Goal: Navigation & Orientation: Find specific page/section

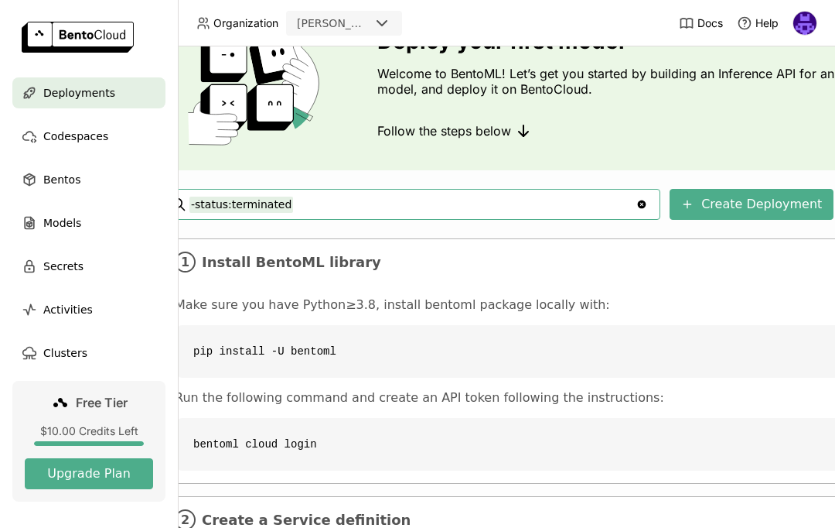
scroll to position [90, 33]
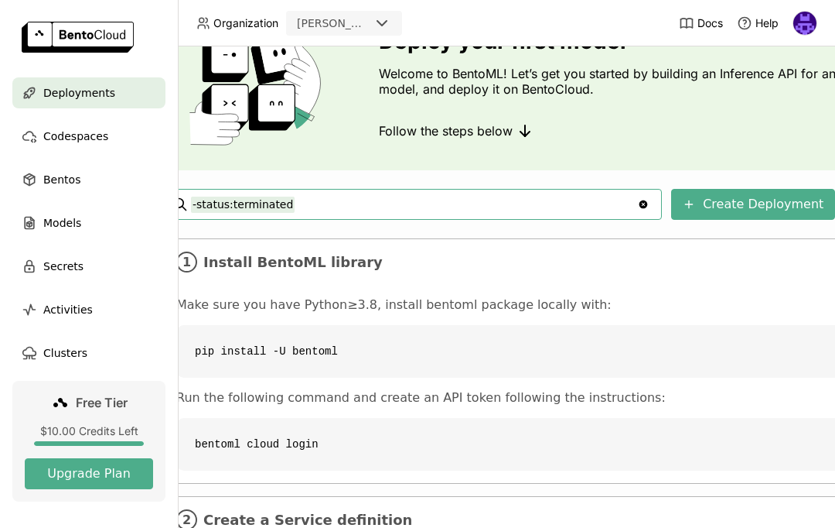
click at [39, 138] on div "Codespaces" at bounding box center [88, 136] width 153 height 31
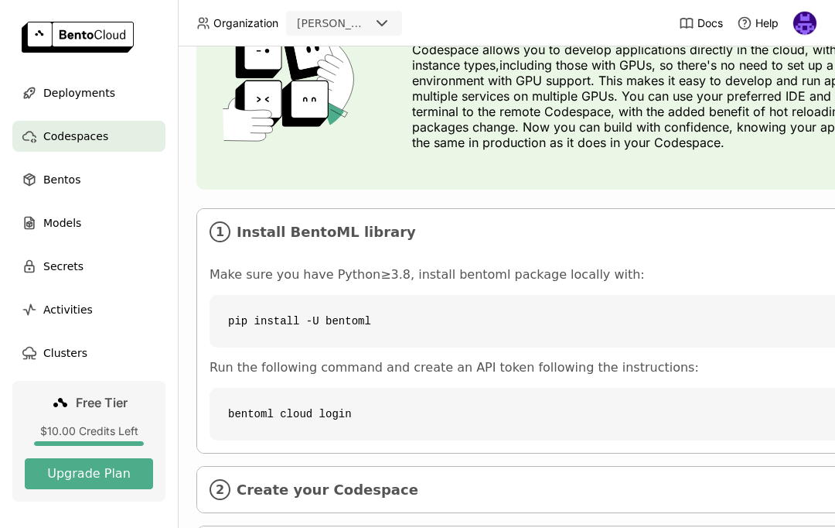
scroll to position [115, 0]
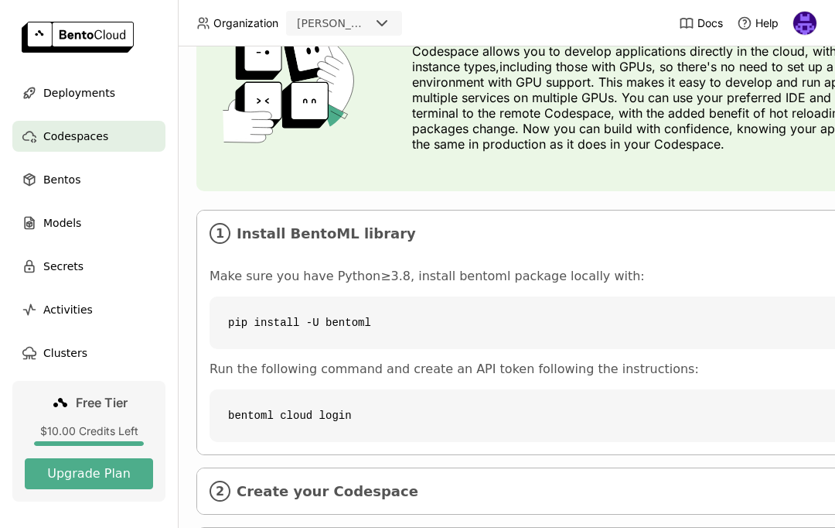
click at [55, 231] on span "Models" at bounding box center [62, 222] width 38 height 19
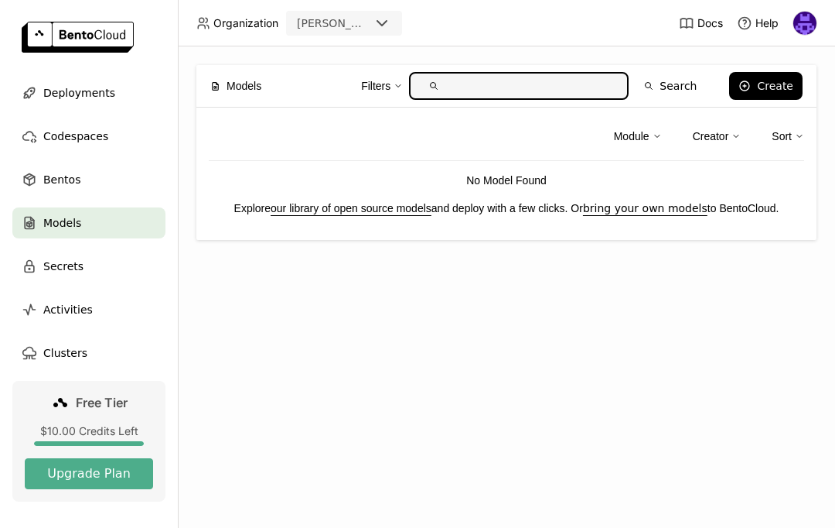
click at [70, 232] on div "Models" at bounding box center [88, 222] width 153 height 31
click at [760, 87] on div "Create" at bounding box center [775, 86] width 36 height 12
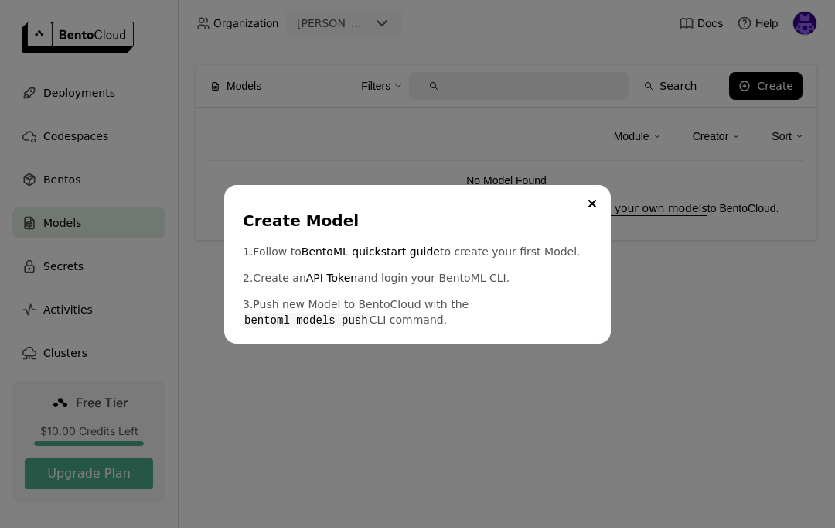
click at [587, 205] on button "Close" at bounding box center [592, 203] width 19 height 19
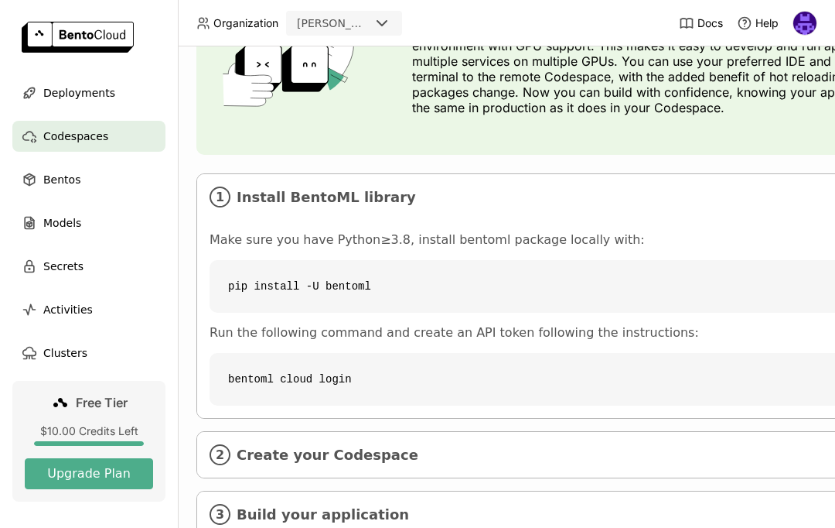
scroll to position [149, 0]
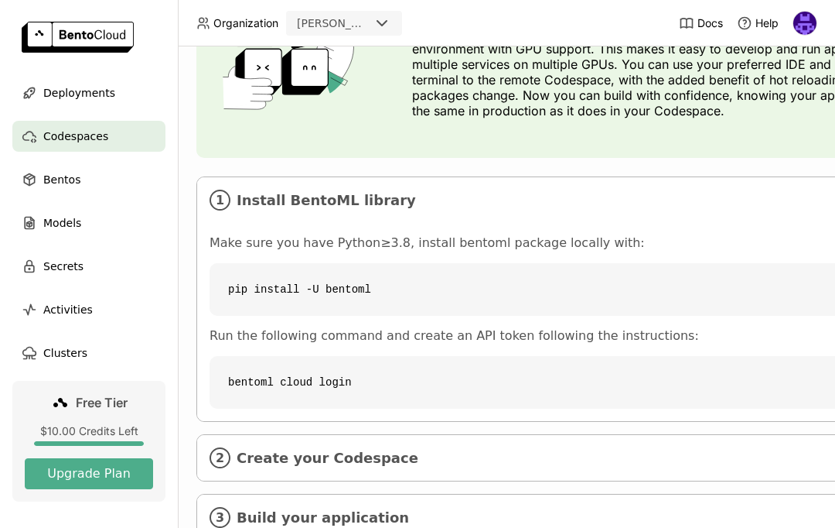
click at [0, 218] on ul "Deployments Codespaces Bentos Models Secrets Activities Clusters" at bounding box center [89, 222] width 178 height 291
